Goal: Information Seeking & Learning: Learn about a topic

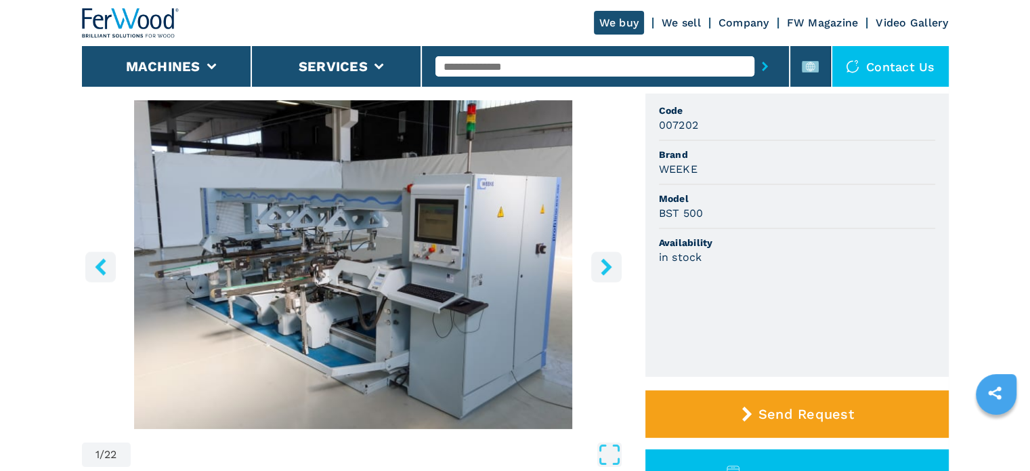
scroll to position [135, 0]
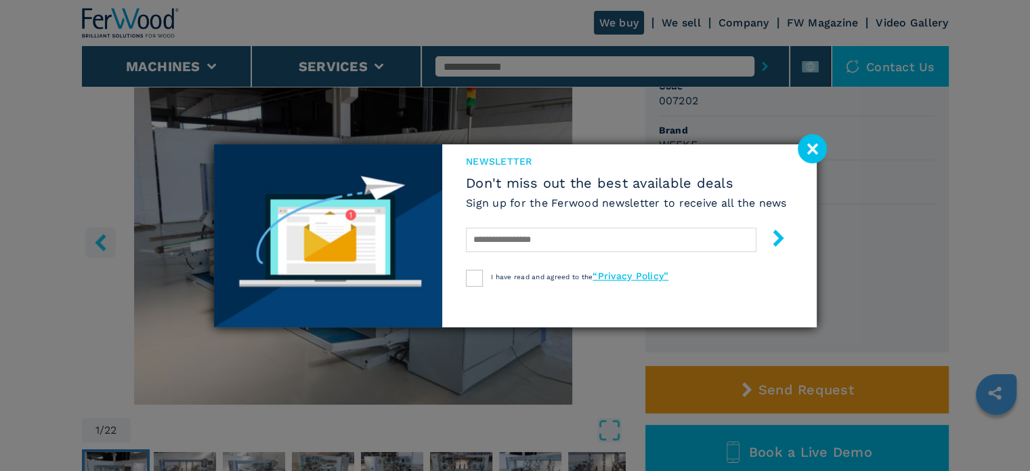
click at [816, 146] on image at bounding box center [812, 148] width 29 height 29
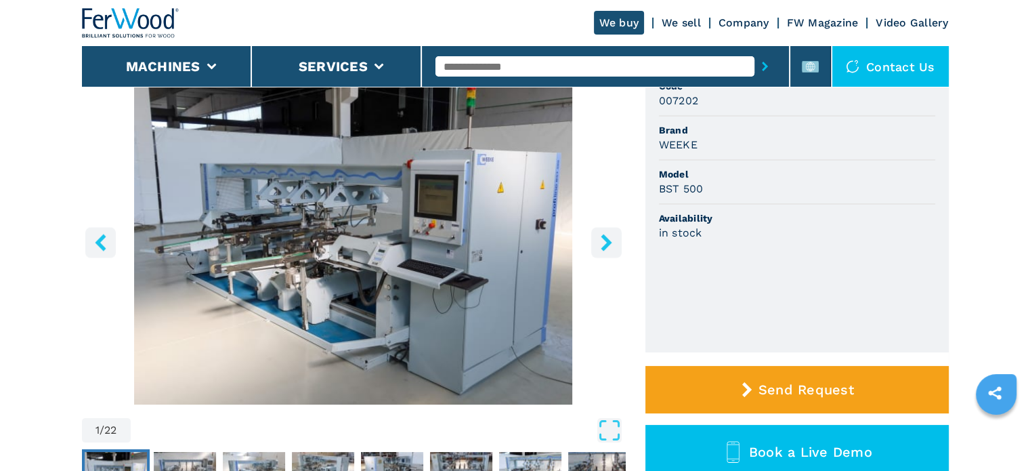
click at [606, 246] on icon "right-button" at bounding box center [606, 242] width 11 height 17
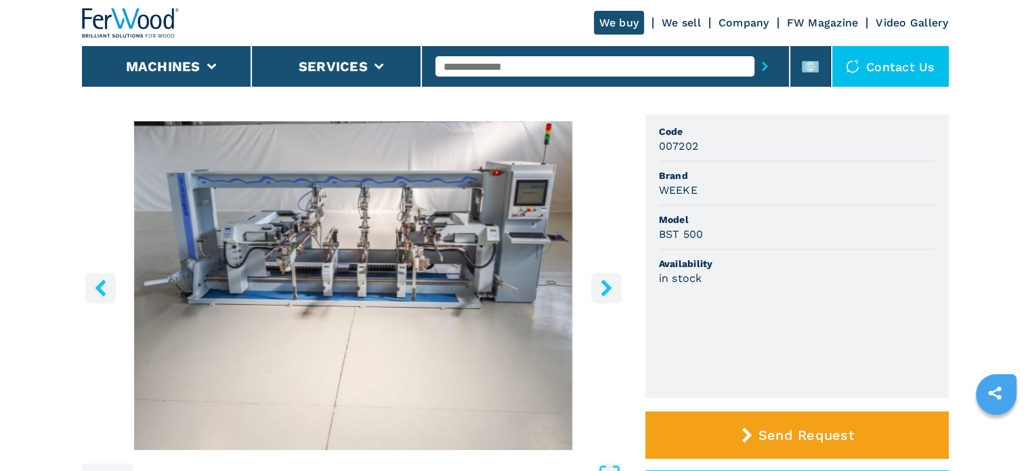
scroll to position [68, 0]
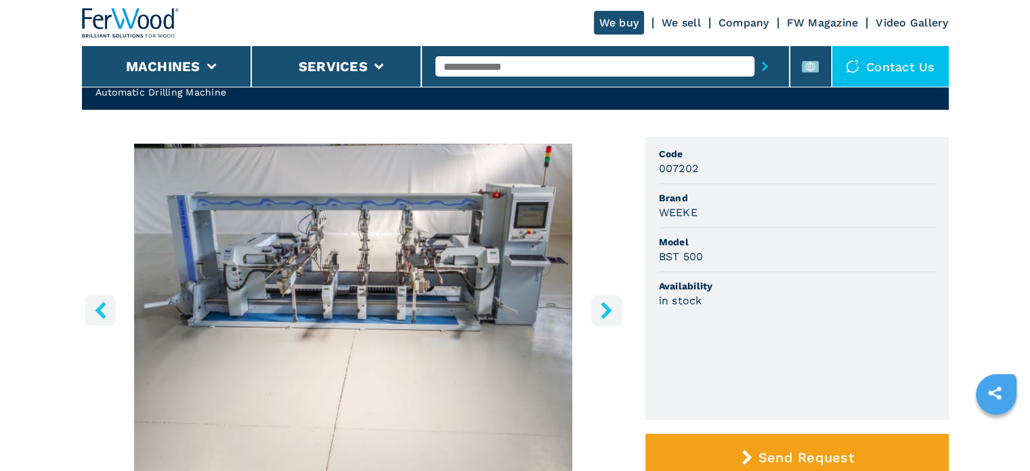
click at [366, 275] on img "Go to Slide 2" at bounding box center [353, 308] width 543 height 329
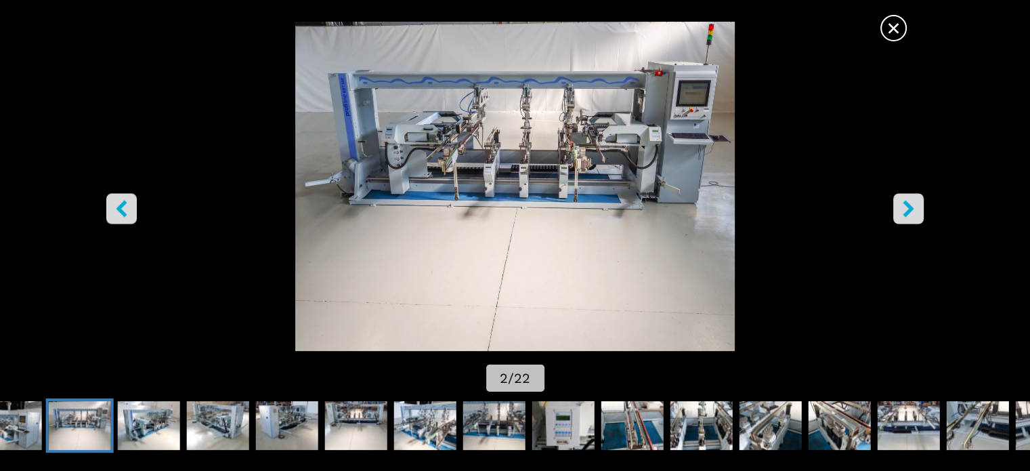
click at [910, 211] on icon "right-button" at bounding box center [908, 208] width 11 height 17
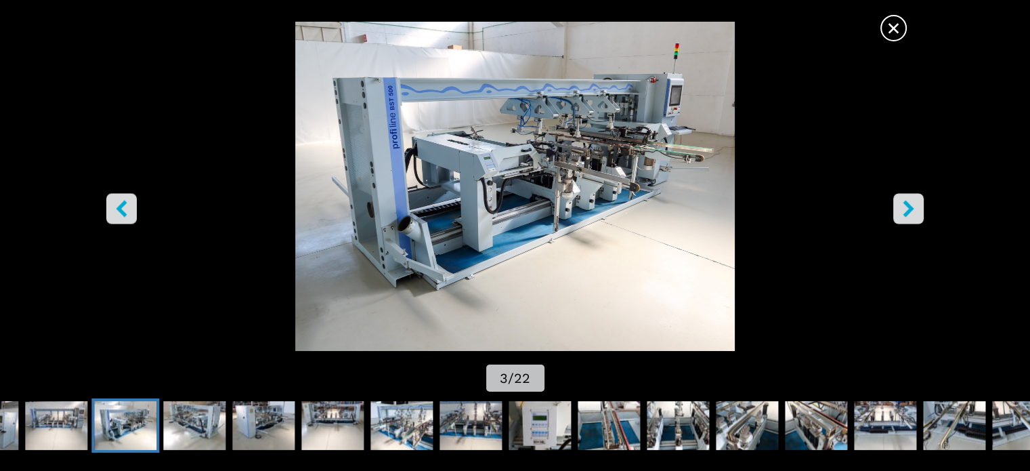
click at [908, 208] on icon "right-button" at bounding box center [908, 208] width 17 height 17
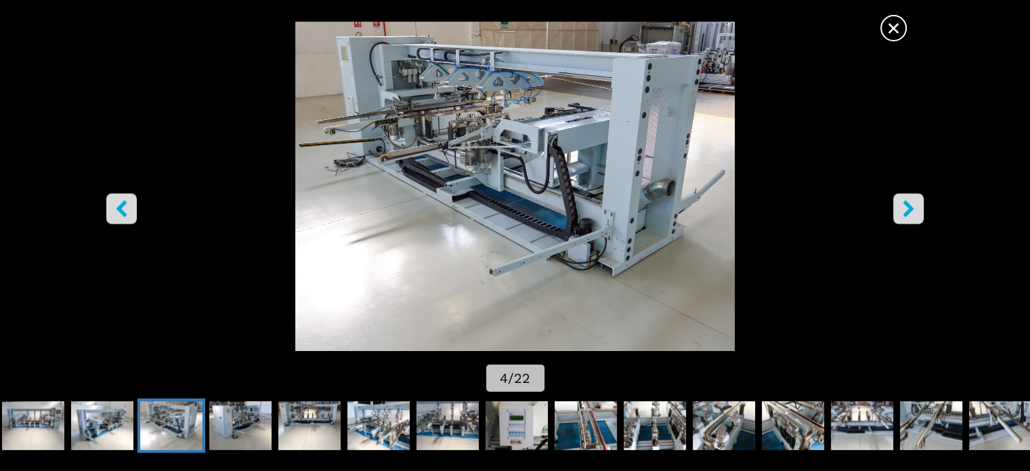
click at [908, 208] on icon "right-button" at bounding box center [908, 208] width 17 height 17
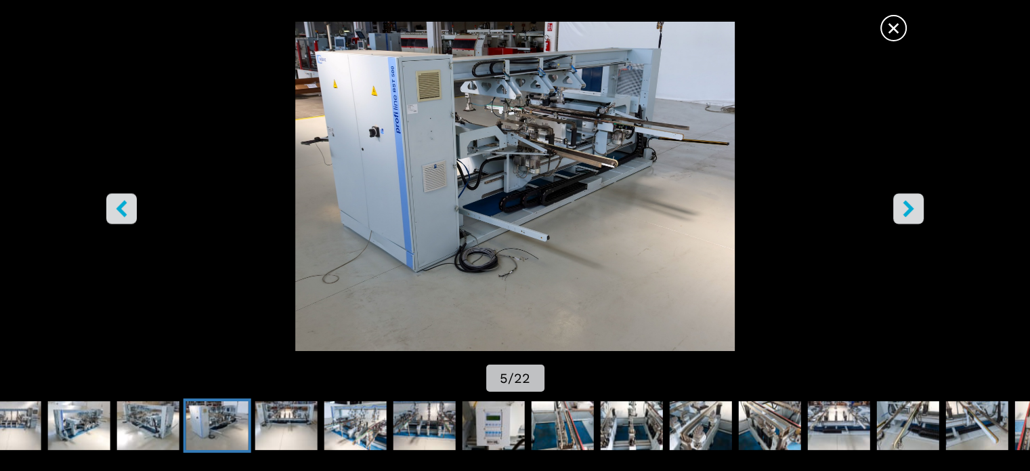
click at [908, 208] on icon "right-button" at bounding box center [908, 208] width 17 height 17
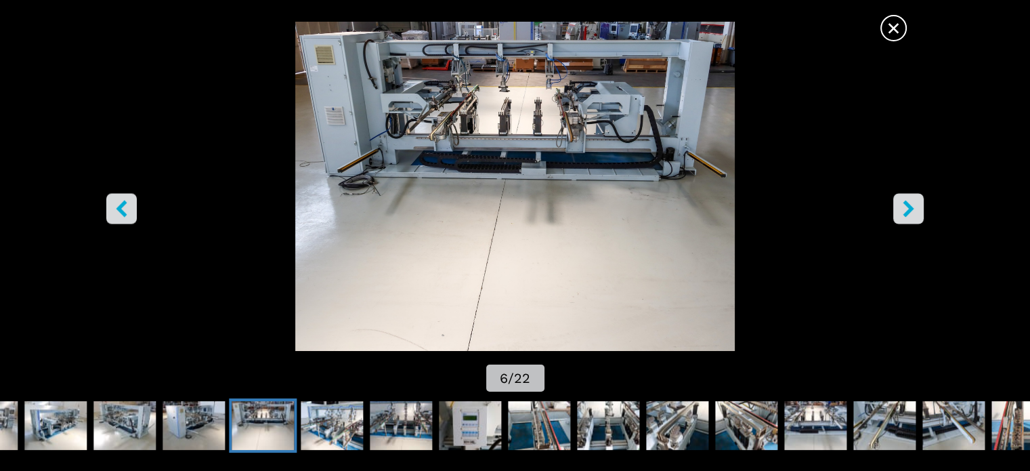
click at [908, 208] on icon "right-button" at bounding box center [908, 208] width 17 height 17
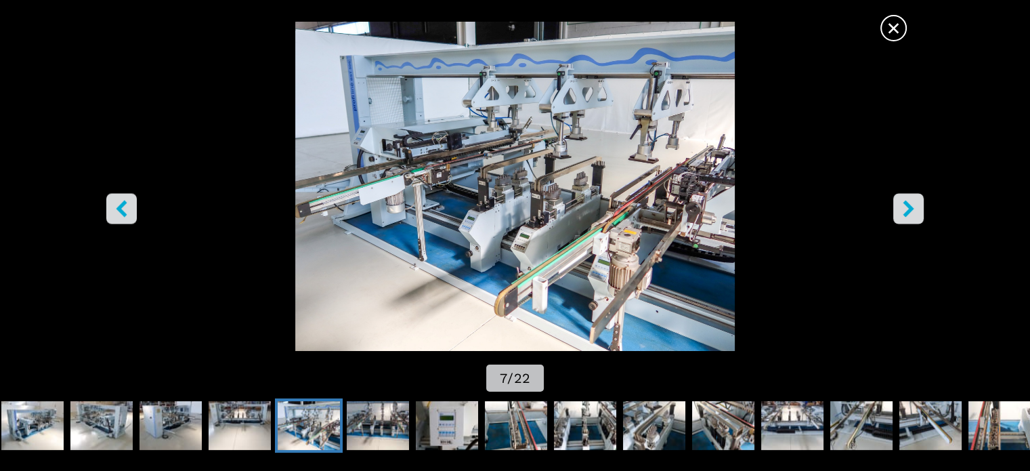
click at [908, 211] on icon "right-button" at bounding box center [908, 208] width 11 height 17
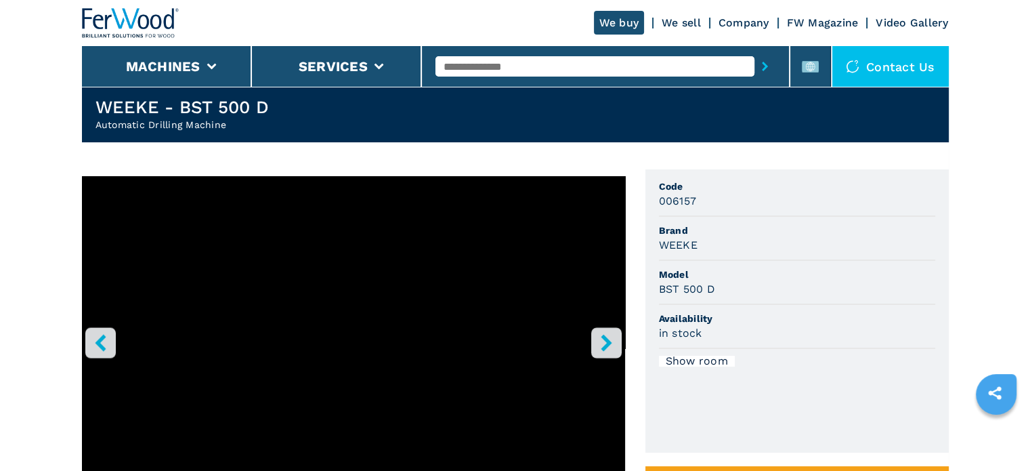
scroll to position [68, 0]
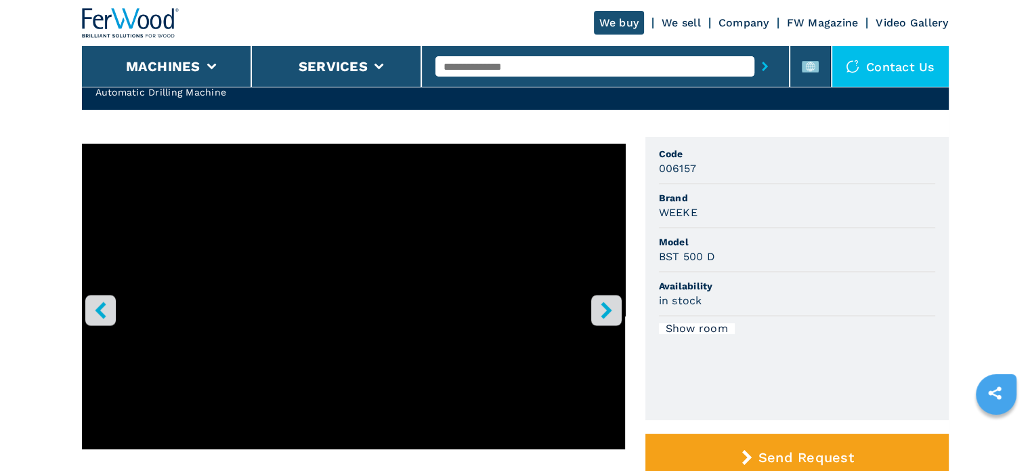
click at [606, 306] on icon "right-button" at bounding box center [606, 309] width 11 height 17
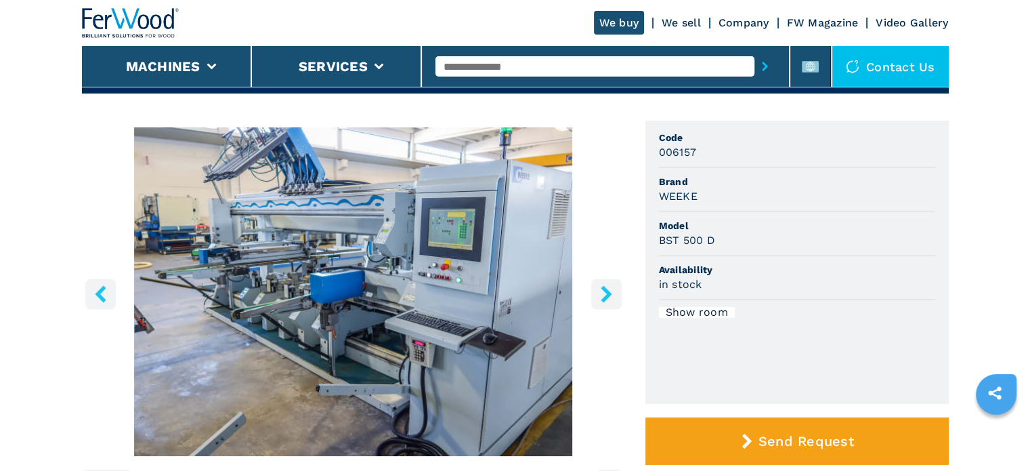
scroll to position [135, 0]
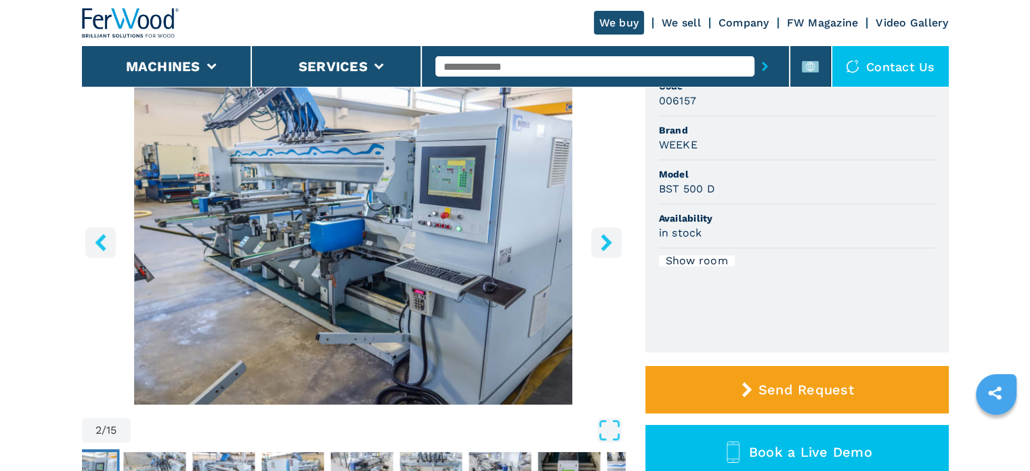
click at [604, 243] on icon "right-button" at bounding box center [606, 242] width 17 height 17
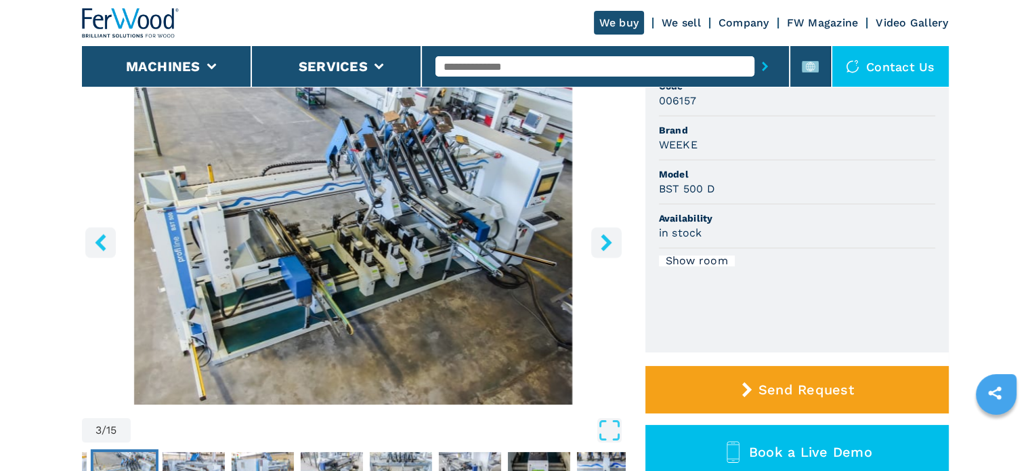
click at [606, 243] on icon "right-button" at bounding box center [606, 242] width 11 height 17
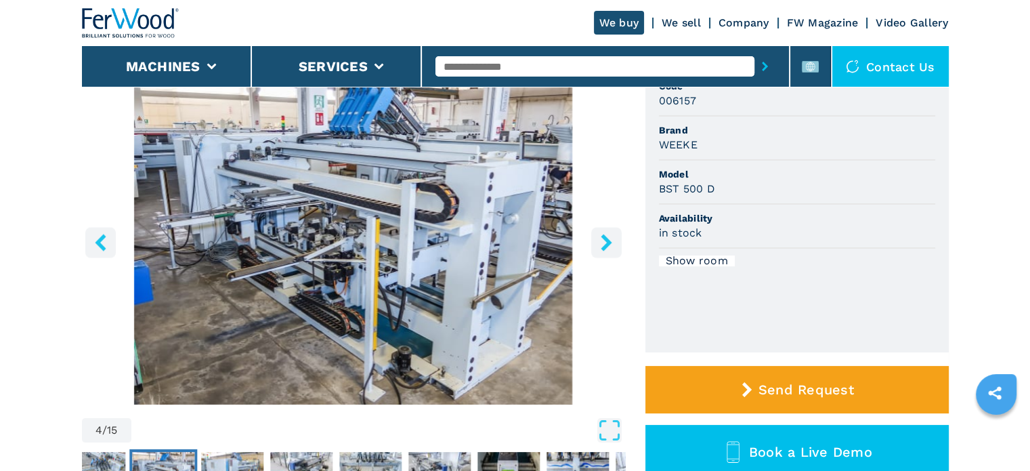
click at [606, 243] on icon "right-button" at bounding box center [606, 242] width 11 height 17
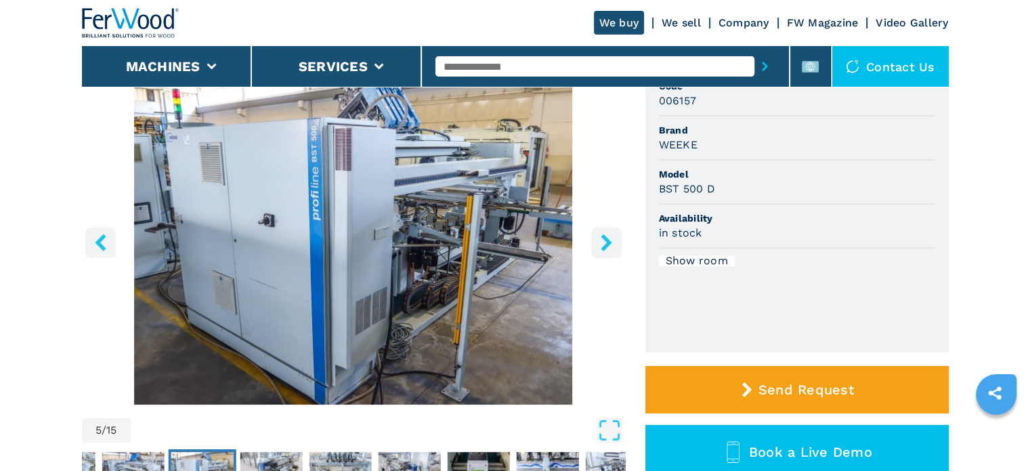
click at [604, 242] on icon "right-button" at bounding box center [606, 242] width 17 height 17
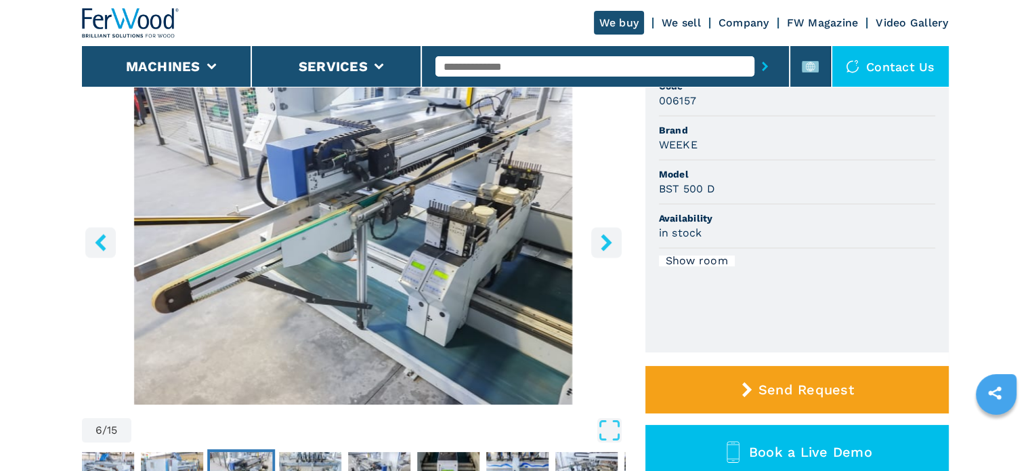
click at [604, 242] on icon "right-button" at bounding box center [606, 242] width 17 height 17
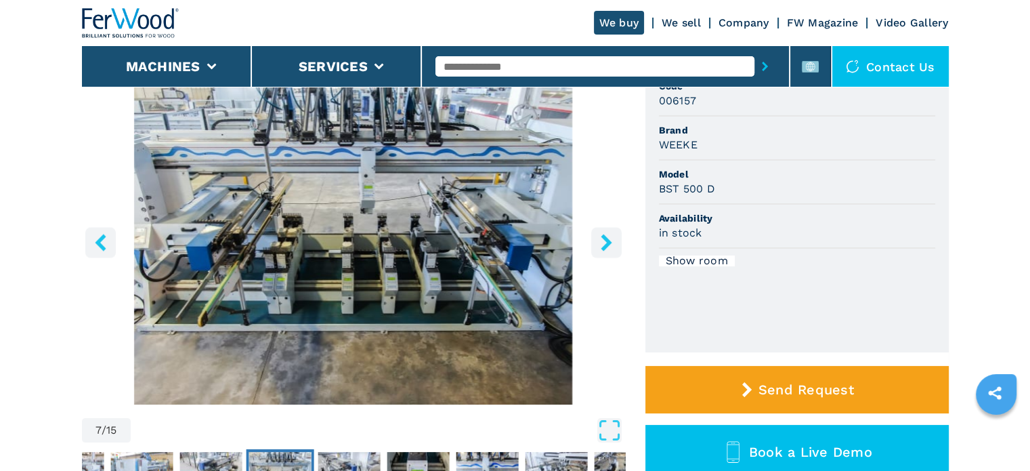
click at [601, 242] on icon "right-button" at bounding box center [606, 242] width 17 height 17
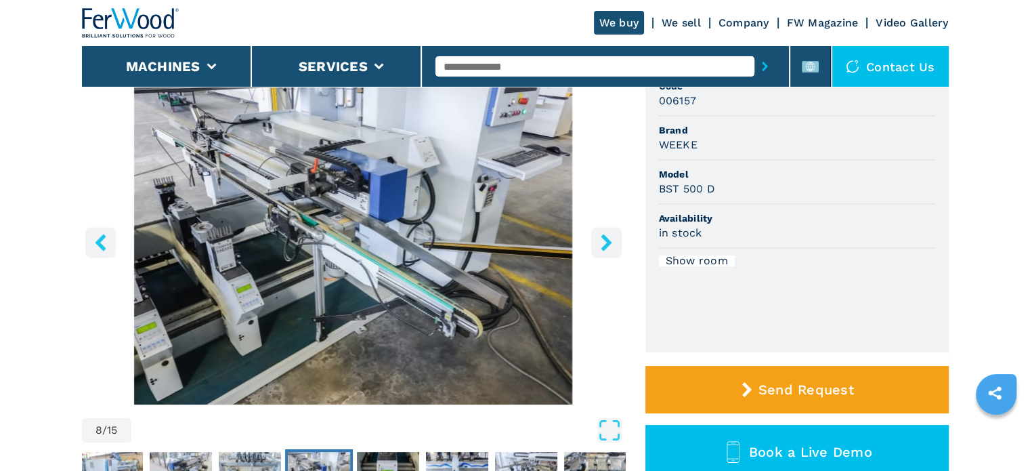
click at [601, 242] on icon "right-button" at bounding box center [606, 242] width 17 height 17
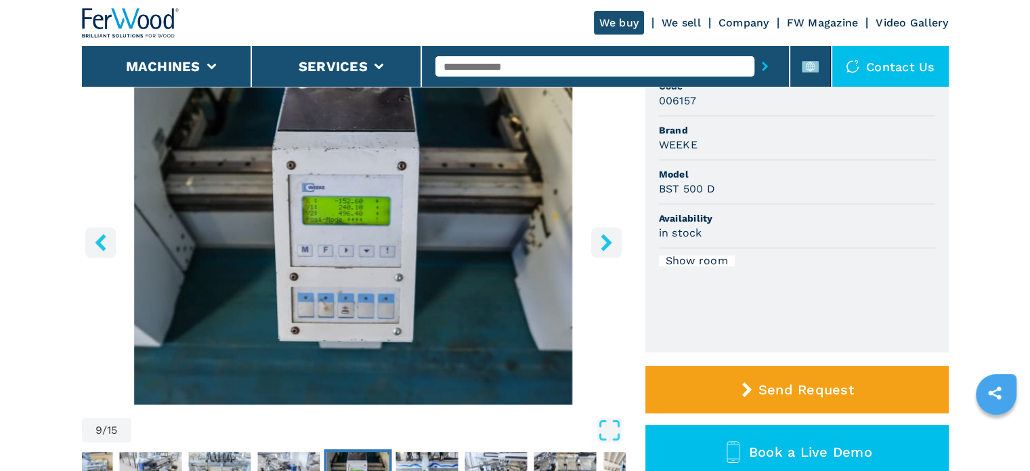
click at [601, 242] on icon "right-button" at bounding box center [606, 242] width 17 height 17
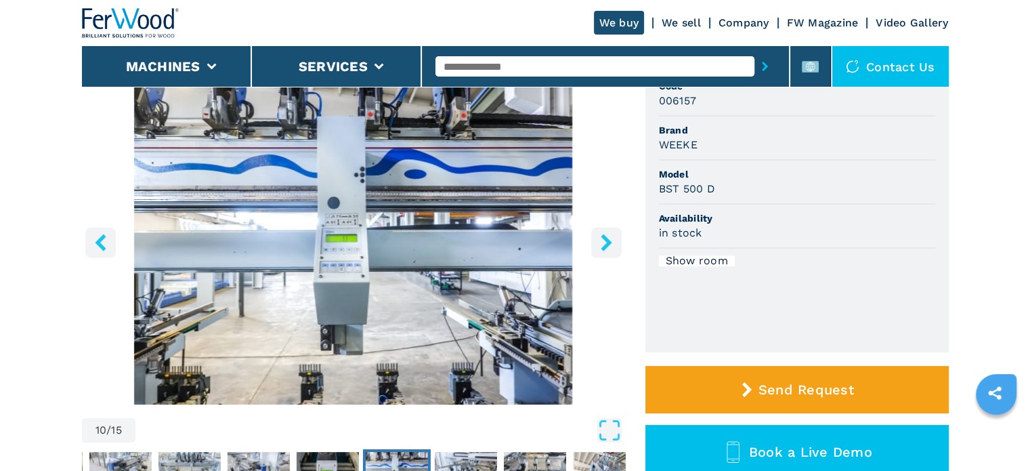
click at [601, 242] on icon "right-button" at bounding box center [606, 242] width 17 height 17
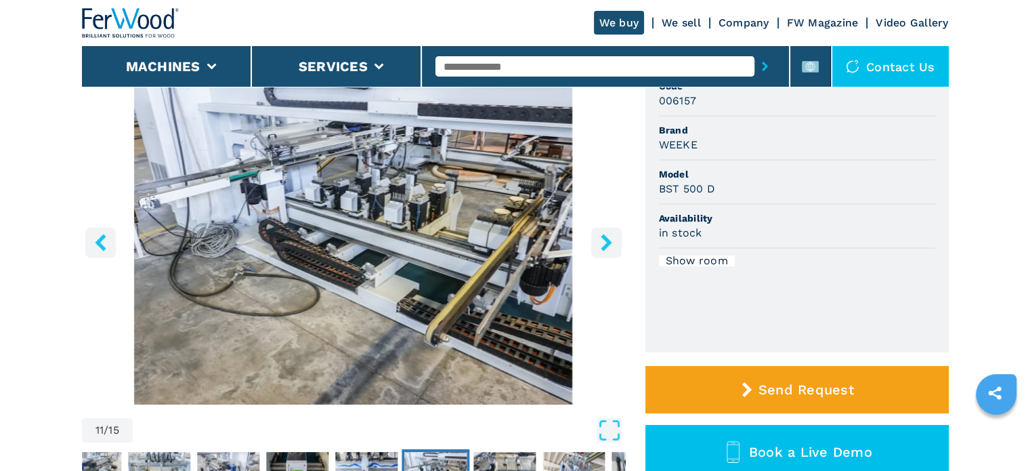
click at [601, 242] on icon "right-button" at bounding box center [606, 242] width 17 height 17
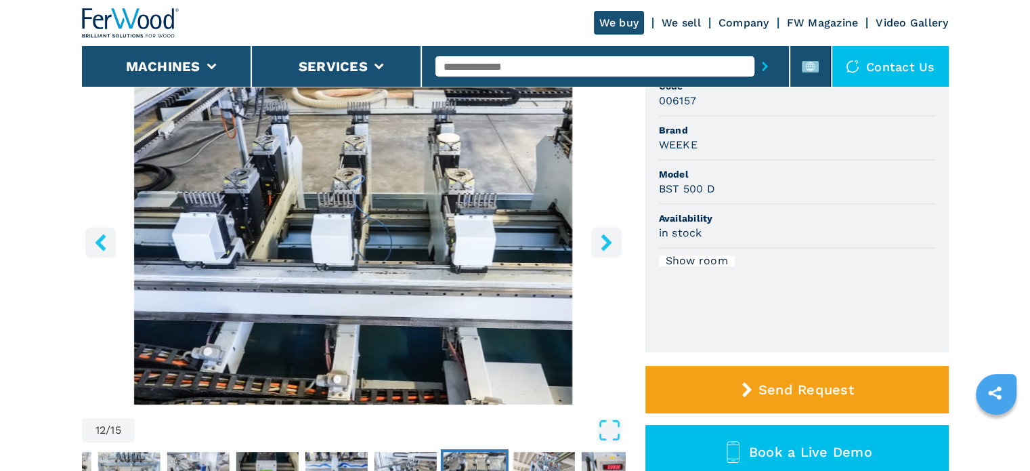
click at [601, 242] on icon "right-button" at bounding box center [606, 242] width 17 height 17
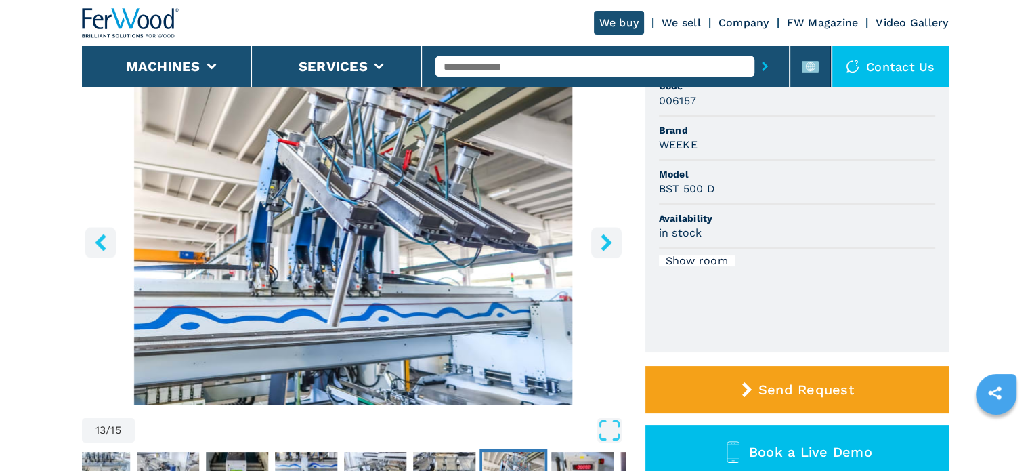
click at [601, 242] on icon "right-button" at bounding box center [606, 242] width 17 height 17
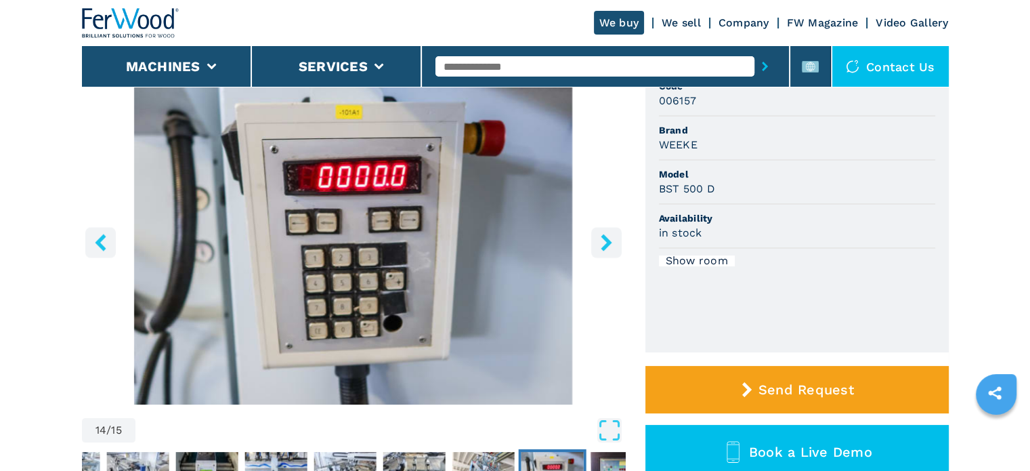
click at [601, 242] on icon "right-button" at bounding box center [606, 242] width 17 height 17
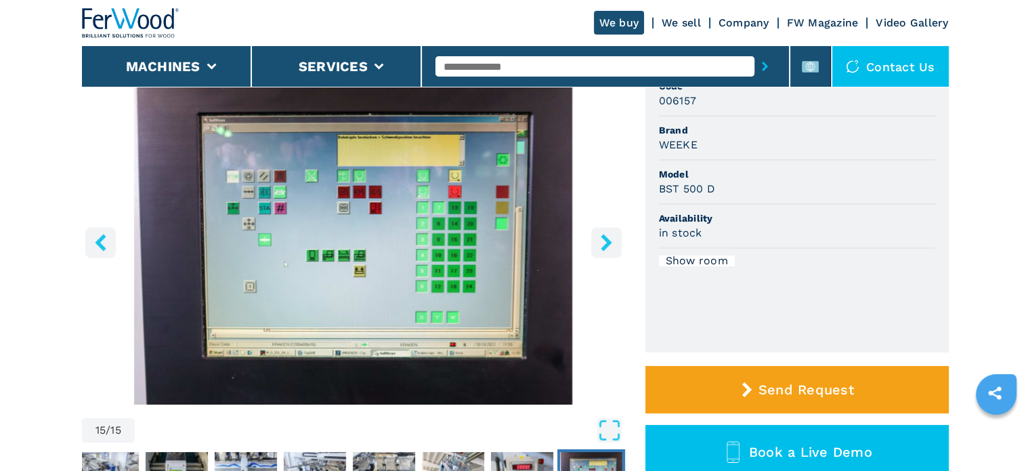
click at [601, 242] on icon "right-button" at bounding box center [606, 242] width 17 height 17
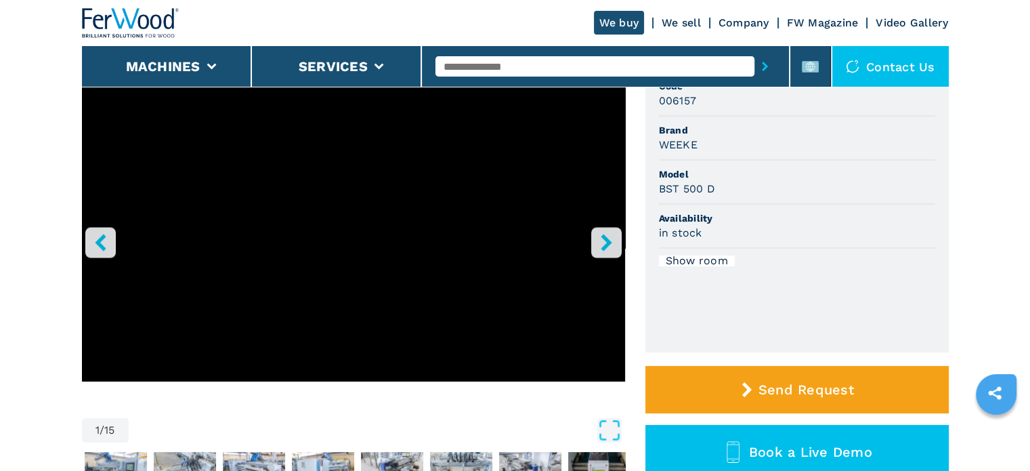
click at [601, 242] on icon "right-button" at bounding box center [606, 242] width 17 height 17
